Goal: Communication & Community: Ask a question

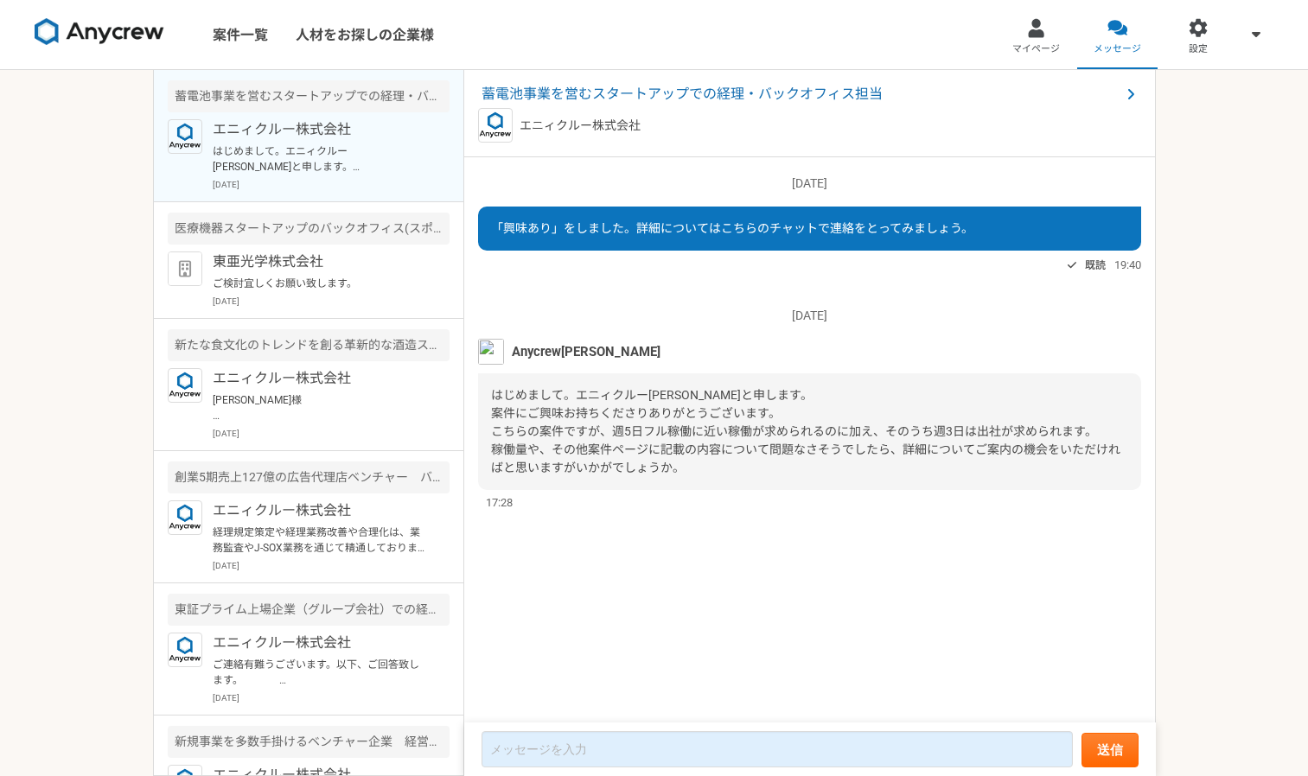
click at [283, 146] on p "はじめまして。エニィクルー[PERSON_NAME]と申します。 案件にご興味お持ちくださりありがとうございます。 こちらの案件ですが、週5日フル稼働に近い稼…" at bounding box center [320, 159] width 214 height 31
click at [241, 105] on div "蓄電池事業を営むスタートアップでの経理・バックオフィス担当" at bounding box center [309, 96] width 282 height 32
click at [316, 99] on div "蓄電池事業を営むスタートアップでの経理・バックオフィス担当" at bounding box center [309, 96] width 282 height 32
click at [586, 94] on span "蓄電池事業を営むスタートアップでの経理・バックオフィス担当" at bounding box center [801, 94] width 639 height 21
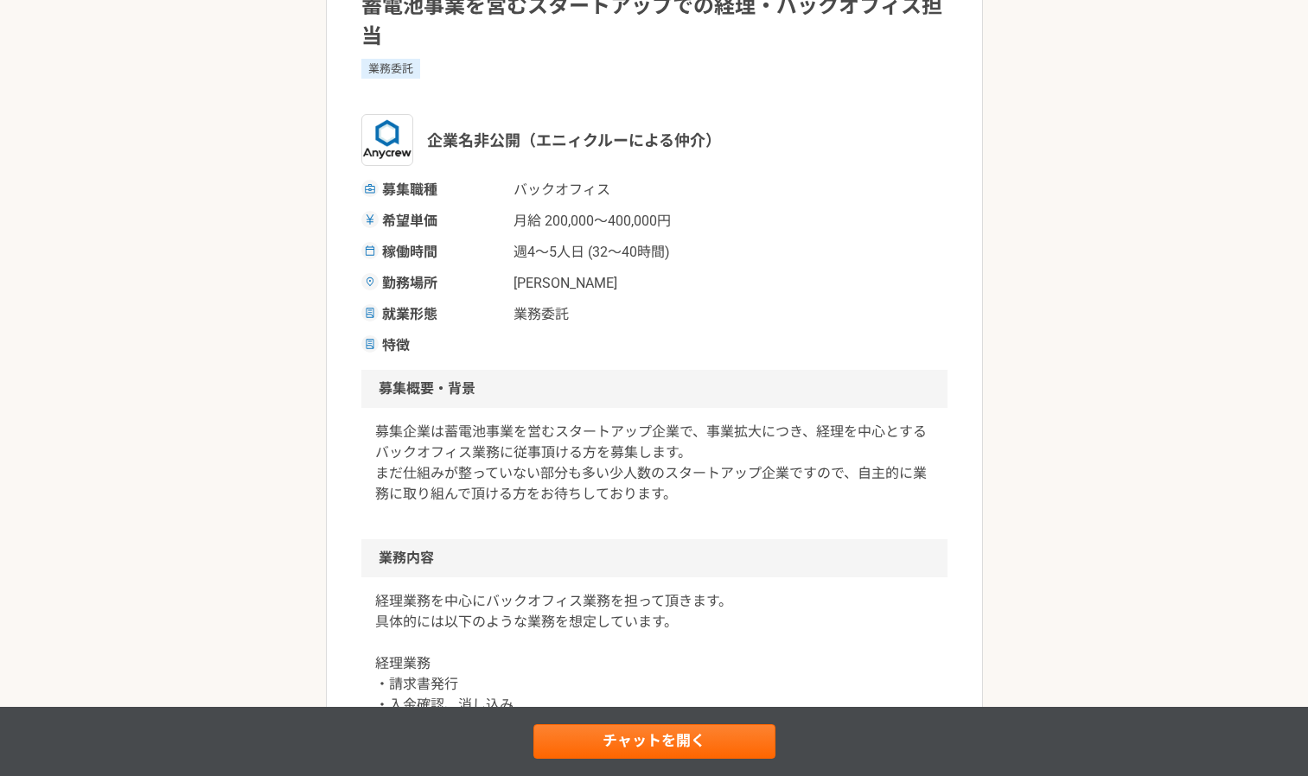
scroll to position [179, 0]
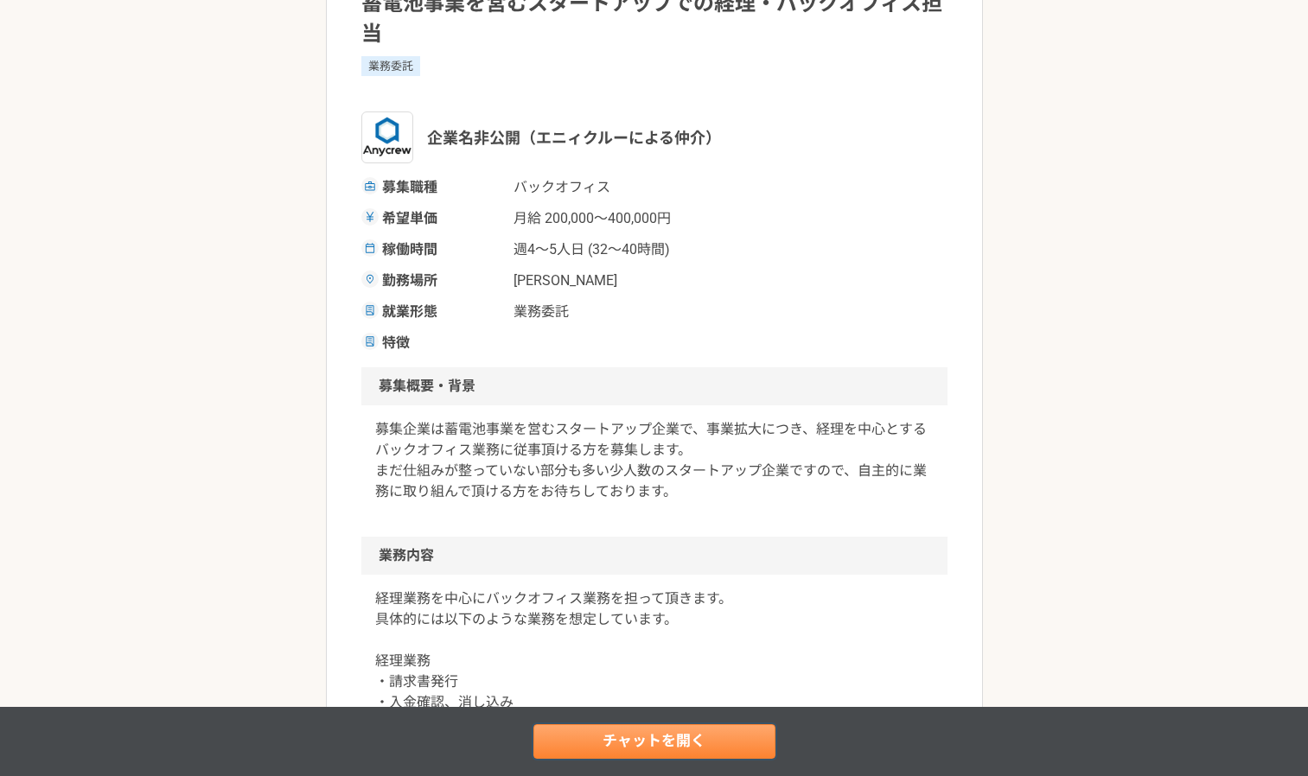
click at [627, 751] on link "チャットを開く" at bounding box center [654, 742] width 242 height 35
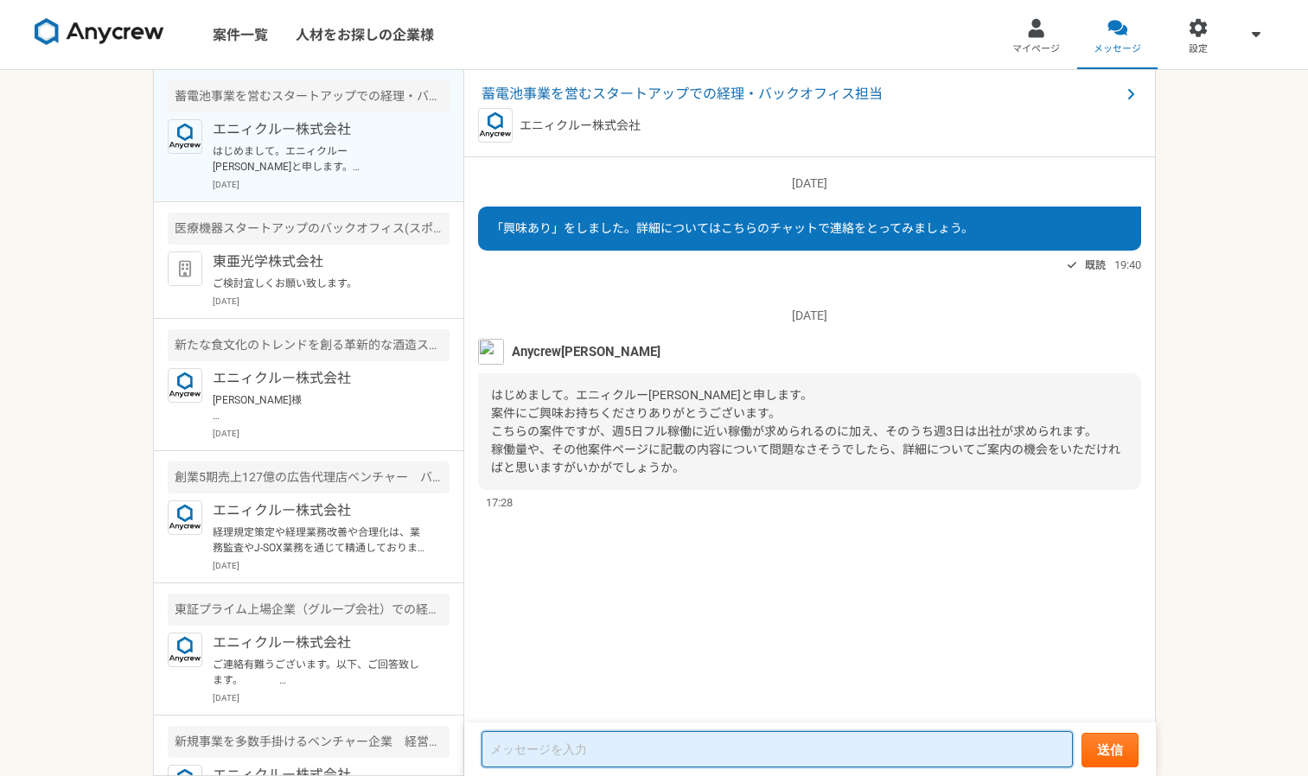
click at [619, 744] on textarea at bounding box center [777, 750] width 591 height 36
type textarea "k"
type textarea "こｎ"
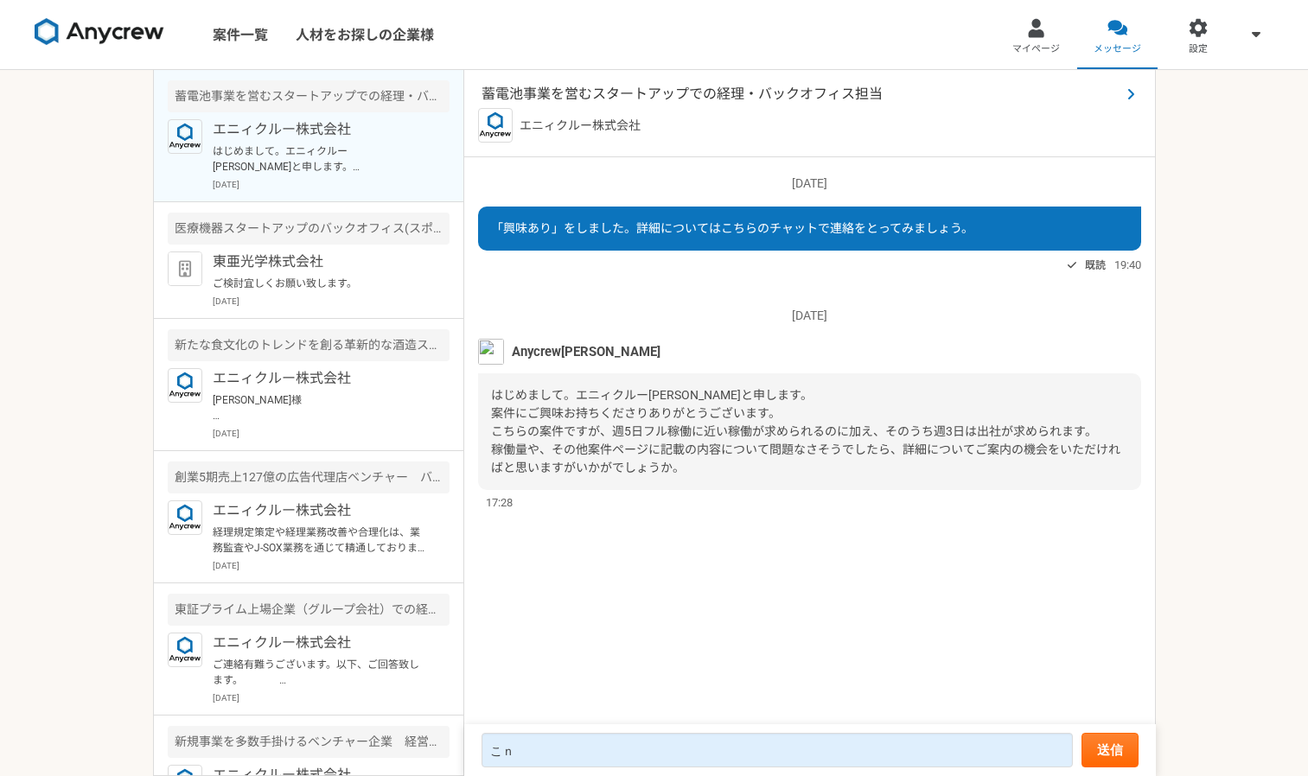
click at [774, 92] on span "蓄電池事業を営むスタートアップでの経理・バックオフィス担当" at bounding box center [801, 94] width 639 height 21
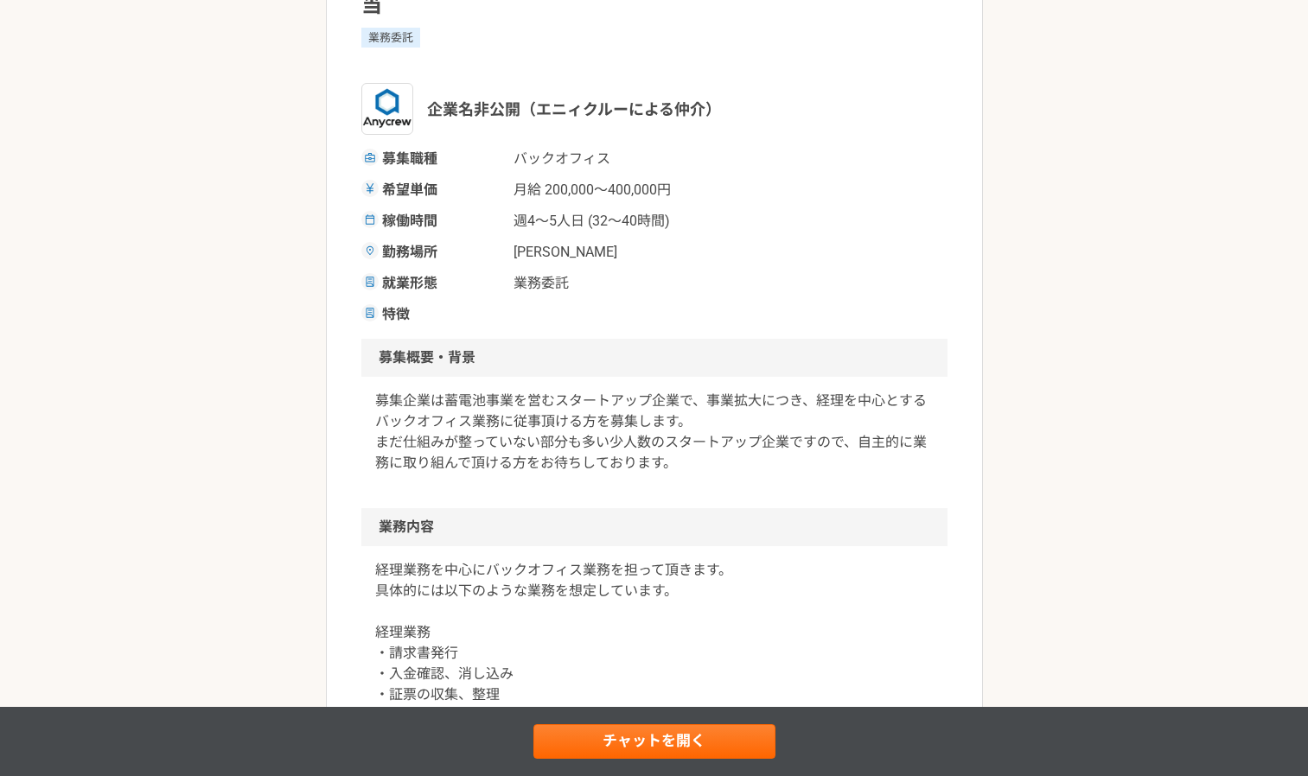
scroll to position [210, 0]
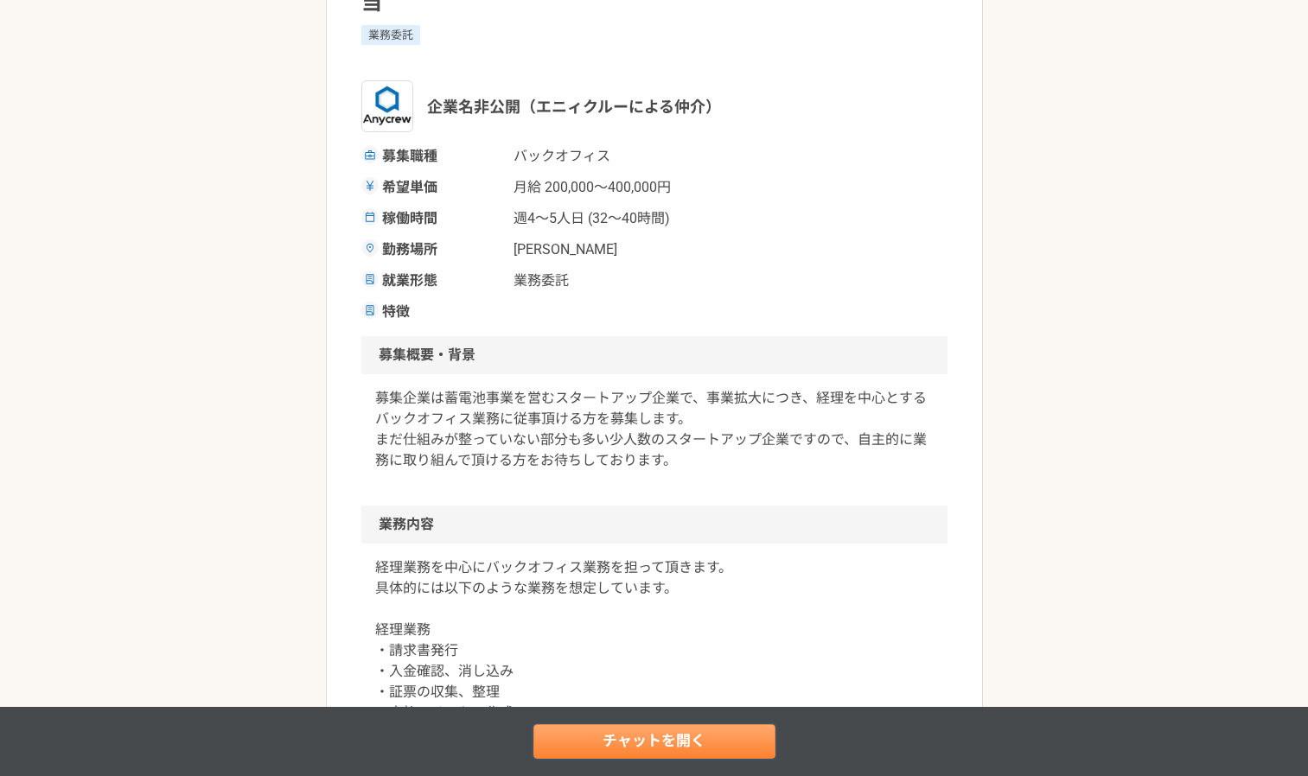
click at [661, 740] on link "チャットを開く" at bounding box center [654, 742] width 242 height 35
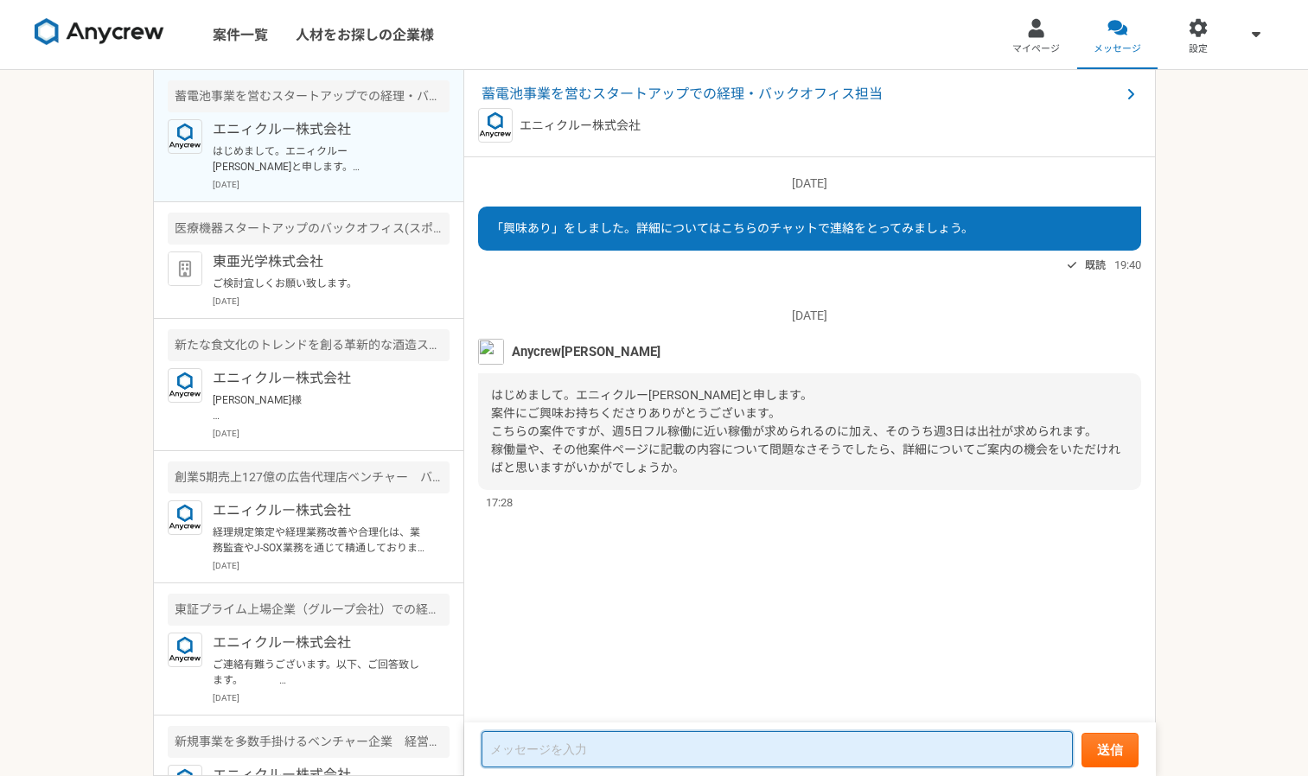
click at [652, 746] on textarea at bounding box center [777, 750] width 591 height 36
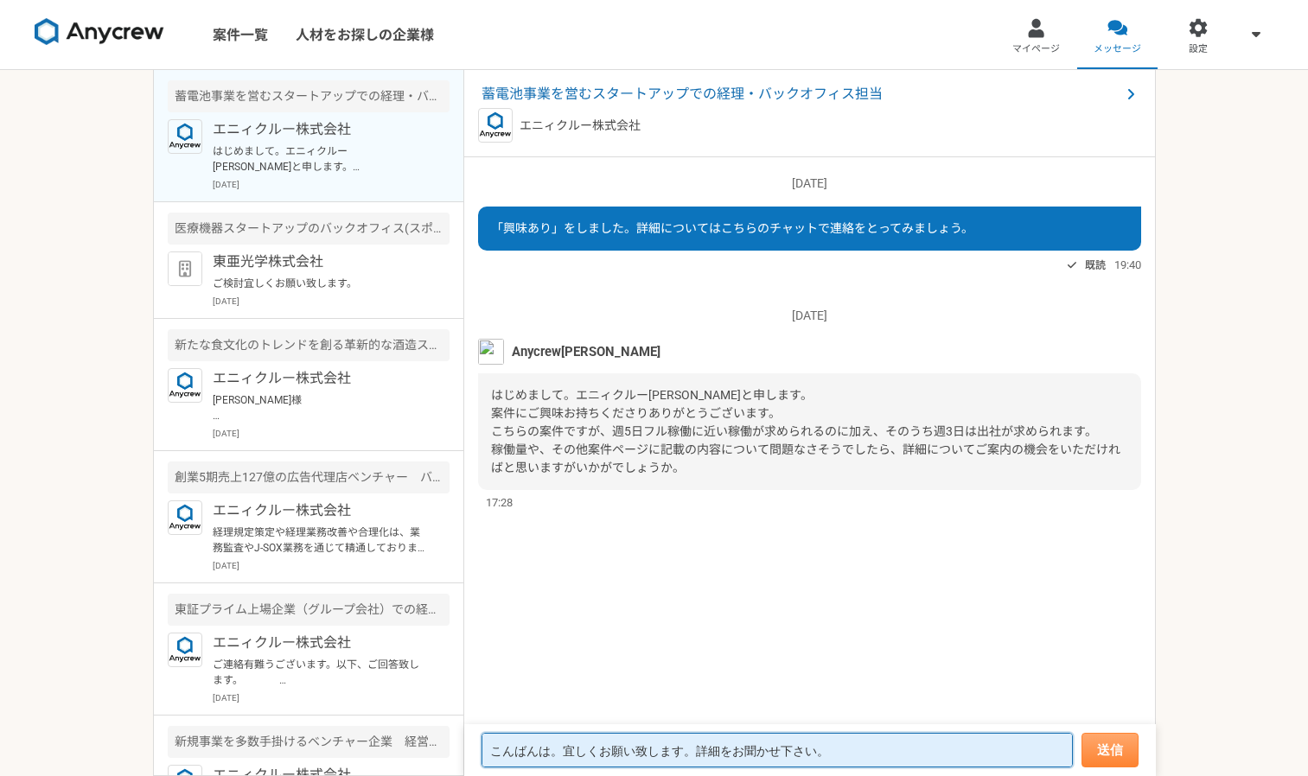
type textarea "こんばんは。宜しくお願い致します。詳細をお聞かせ下さい。"
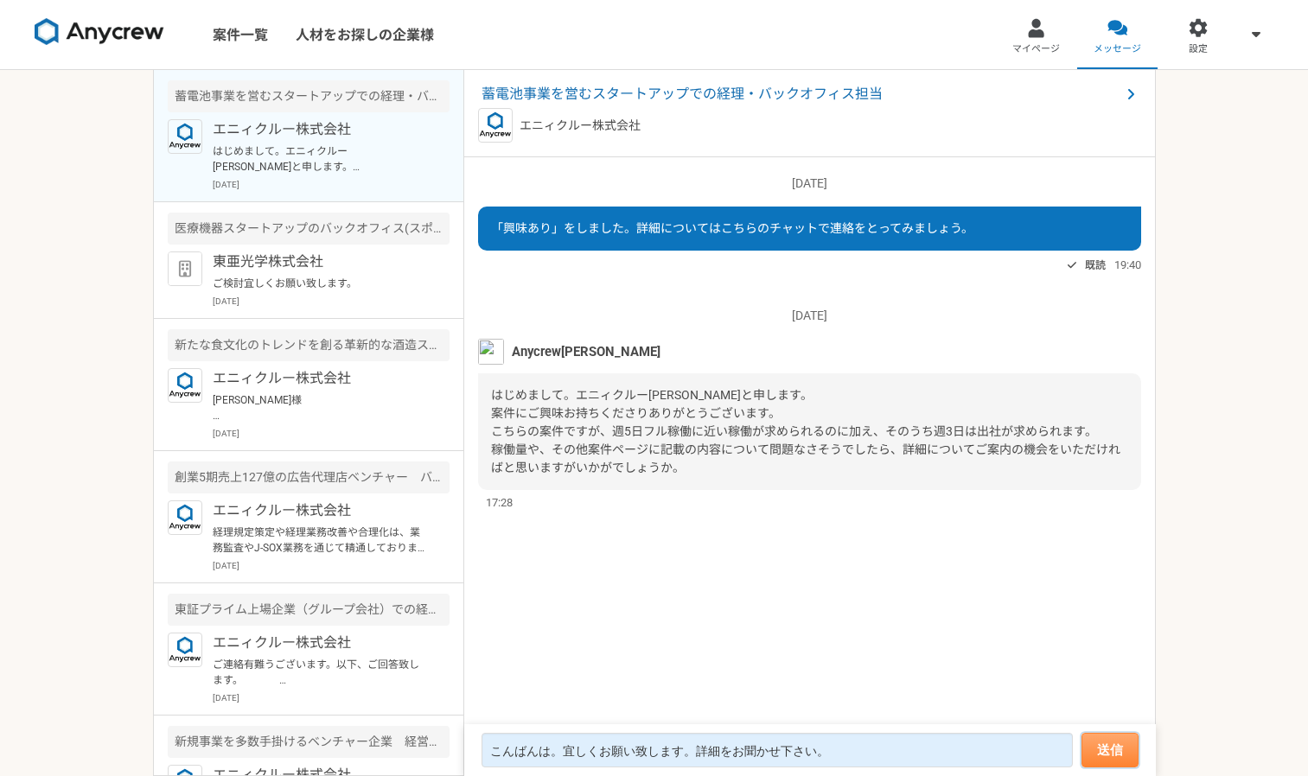
click at [1105, 752] on button "送信" at bounding box center [1110, 750] width 57 height 35
